Goal: Communication & Community: Answer question/provide support

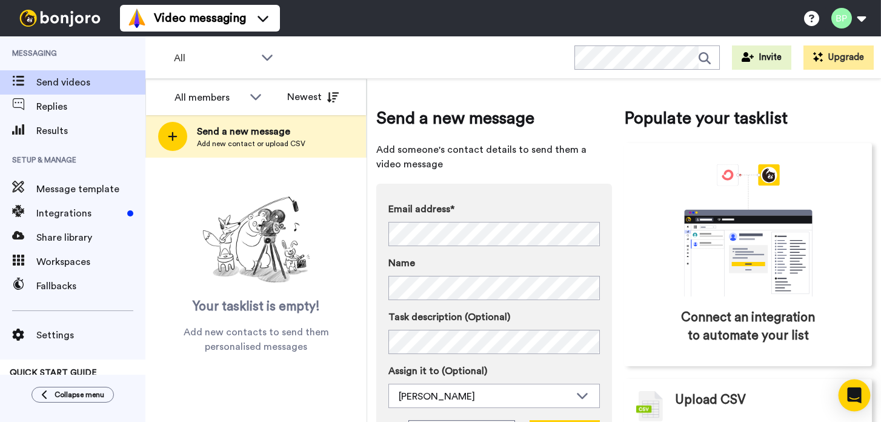
click at [844, 385] on div "Open Intercom Messenger" at bounding box center [854, 395] width 32 height 32
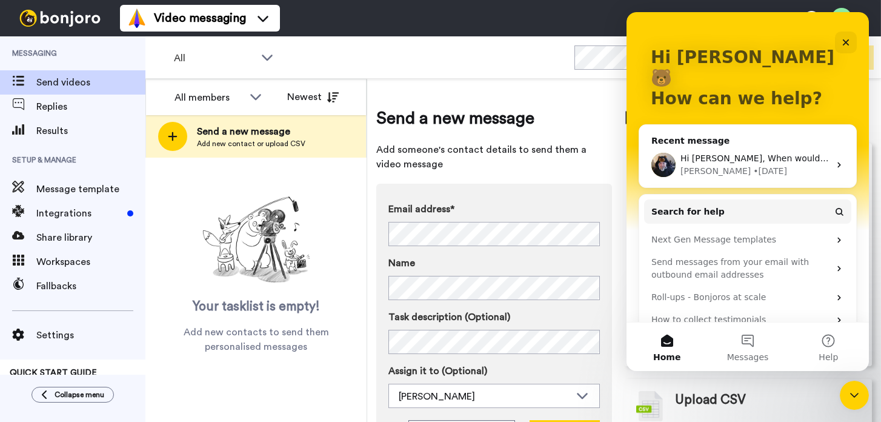
scroll to position [36, 0]
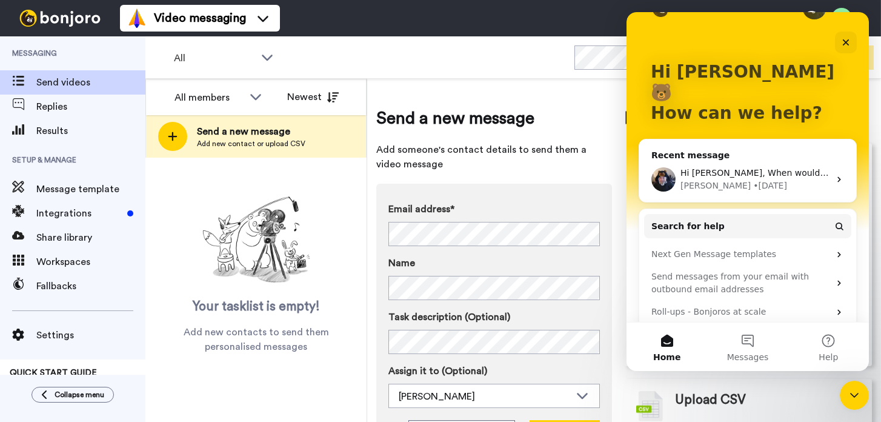
click at [827, 179] on div "[PERSON_NAME] • [DATE]" at bounding box center [754, 185] width 149 height 13
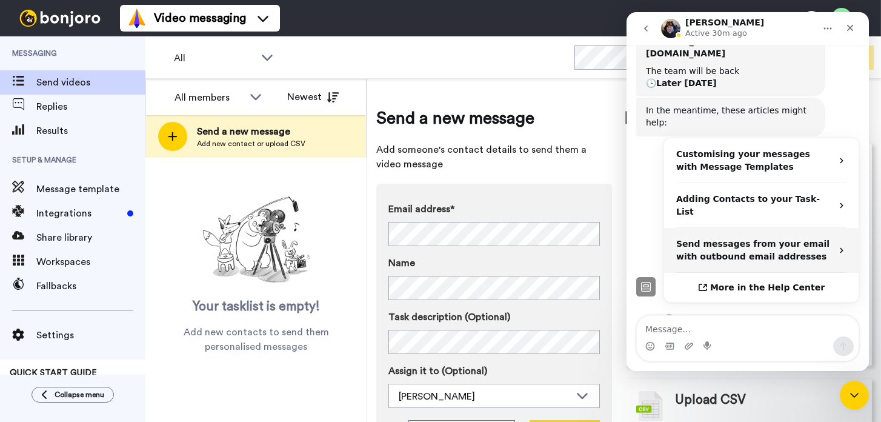
scroll to position [237, 0]
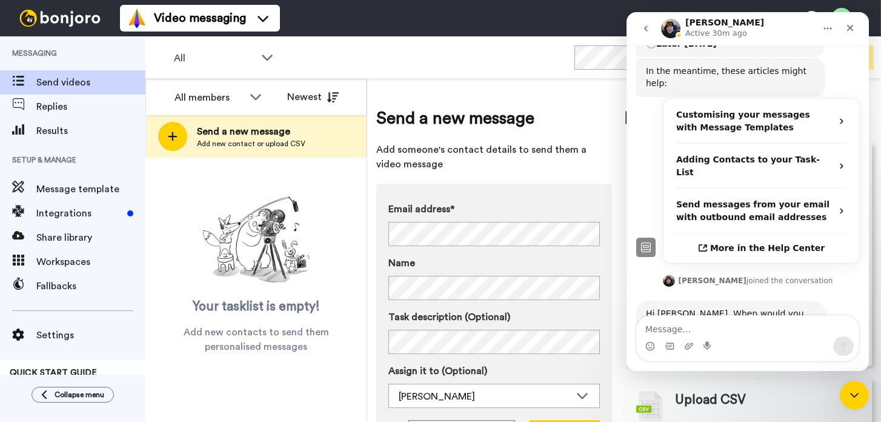
click at [707, 319] on textarea "Message…" at bounding box center [748, 326] width 222 height 21
type textarea "By the end of September if possible. Thank you!"
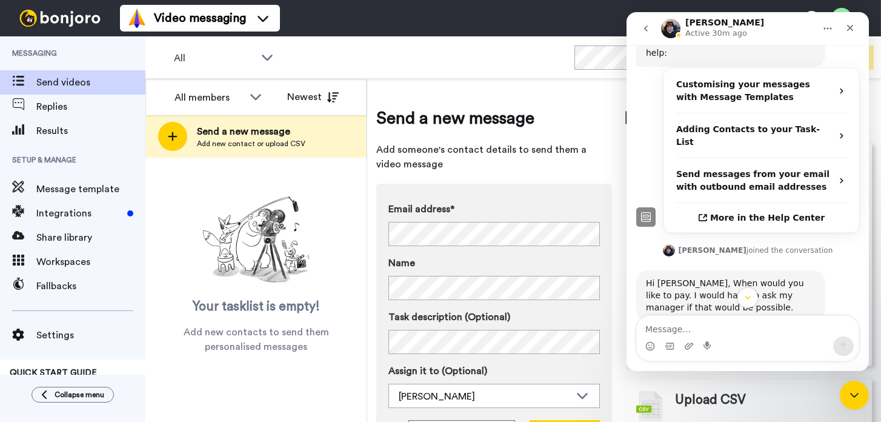
scroll to position [319, 0]
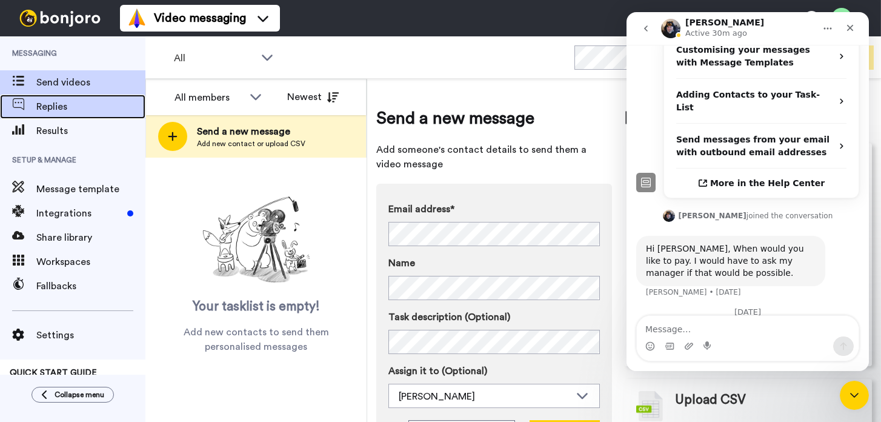
click at [46, 105] on span "Replies" at bounding box center [90, 106] width 109 height 15
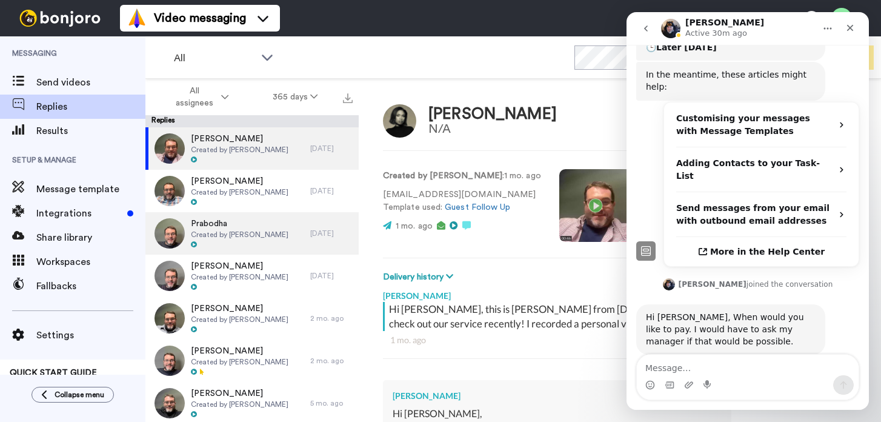
scroll to position [280, 0]
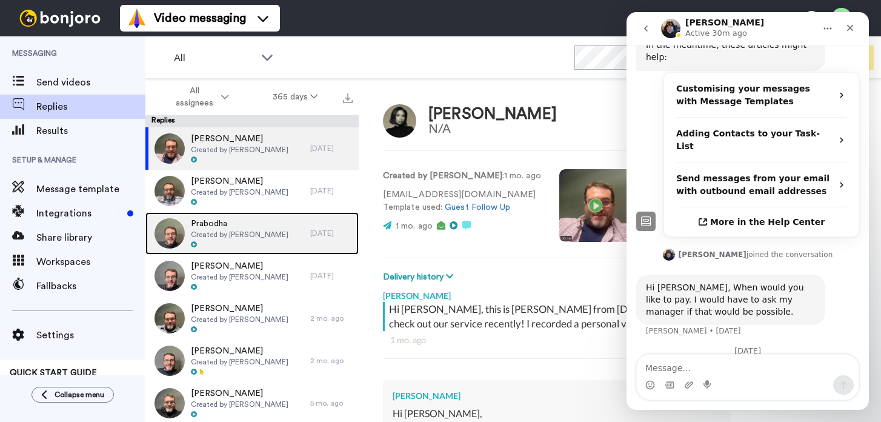
click at [227, 231] on span "Created by Brett Parker" at bounding box center [240, 235] width 98 height 10
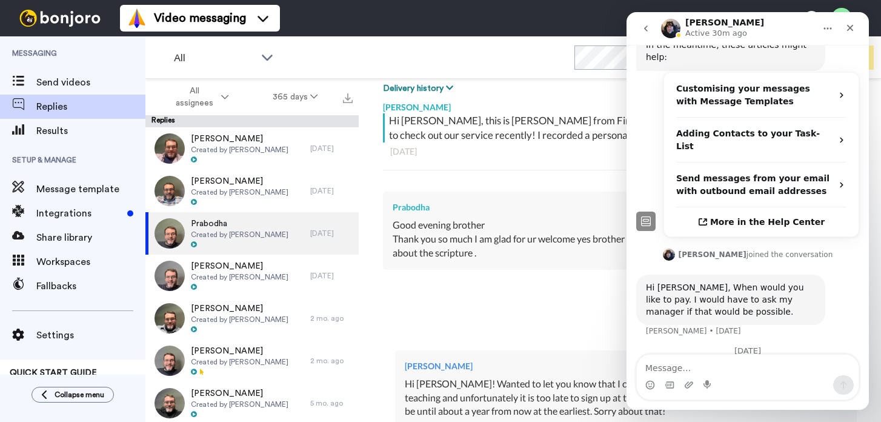
scroll to position [189, 0]
click at [852, 25] on icon "Close" at bounding box center [850, 28] width 7 height 7
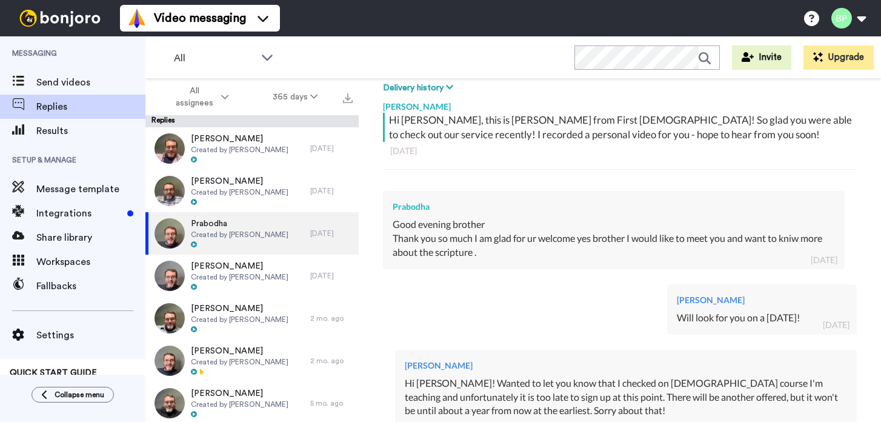
scroll to position [280, 0]
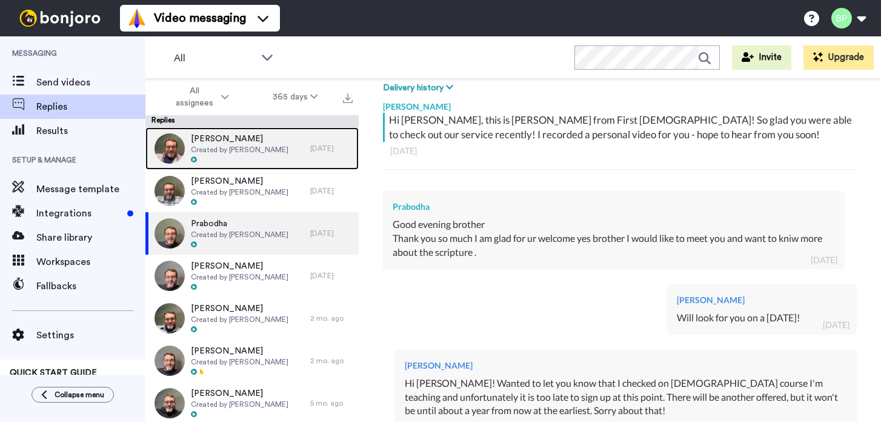
click at [229, 156] on div at bounding box center [240, 160] width 98 height 8
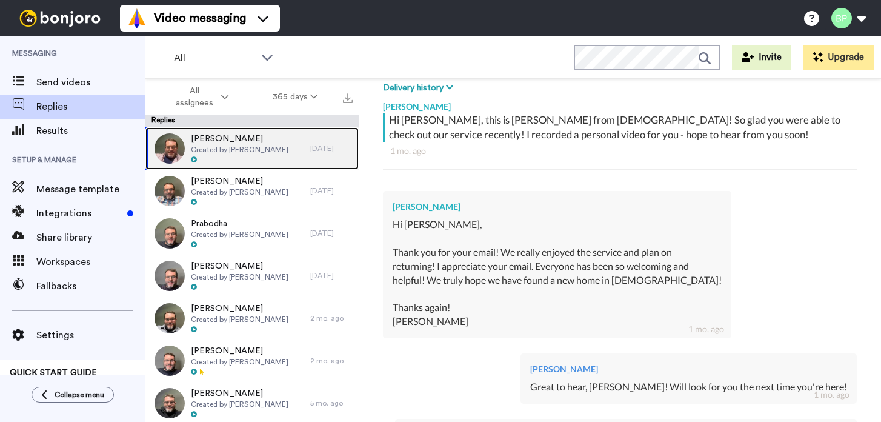
type textarea "x"
